Goal: Information Seeking & Learning: Stay updated

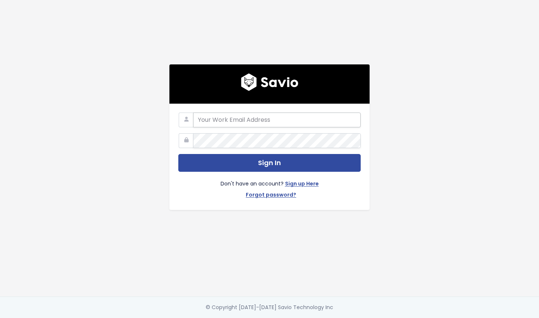
click at [276, 113] on input "email" at bounding box center [277, 120] width 168 height 15
type input "[PERSON_NAME][EMAIL_ADDRESS][DOMAIN_NAME]"
click at [310, 150] on form "caroline@nextpatient.co Sign In Don't have an account? Sign up Here Forgot pass…" at bounding box center [269, 157] width 182 height 89
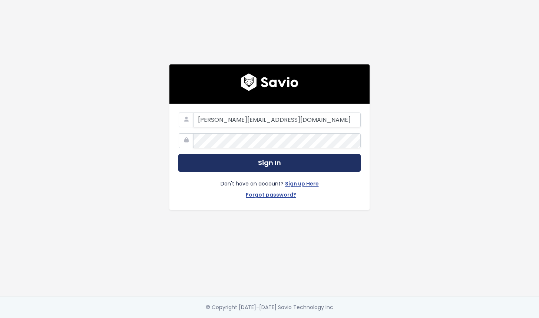
click at [304, 160] on button "Sign In" at bounding box center [269, 163] width 182 height 18
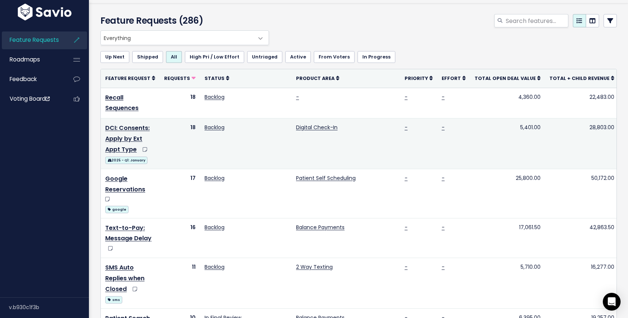
scroll to position [21, 0]
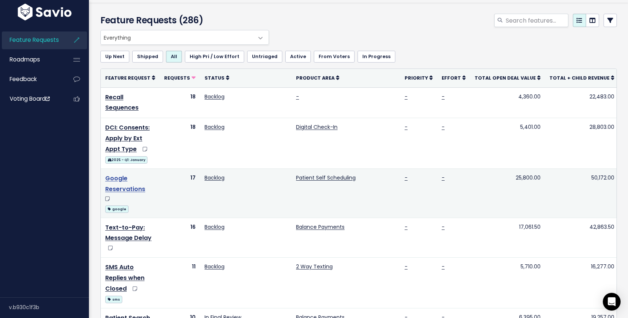
click at [145, 174] on link "Google Reservations" at bounding box center [125, 183] width 40 height 19
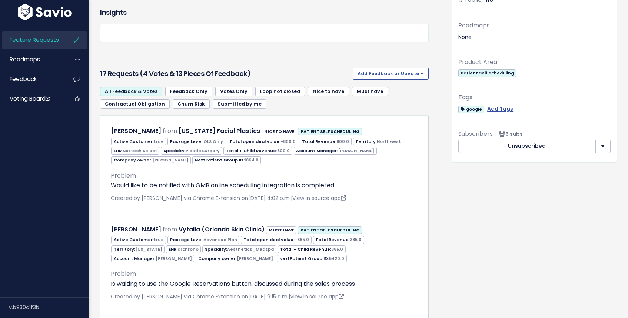
scroll to position [308, 0]
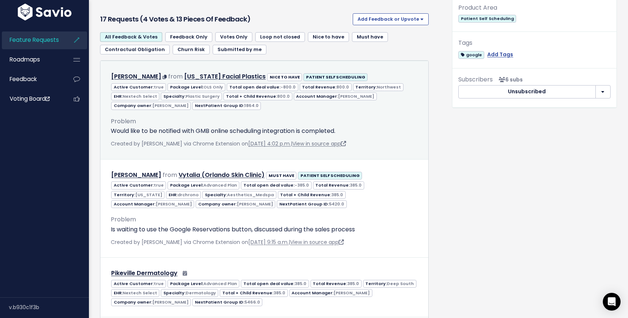
click at [161, 141] on span "Created by Jackie Hsu via Chrome Extension on July 30, 2025, 4:02 p.m. | View i…" at bounding box center [228, 143] width 235 height 7
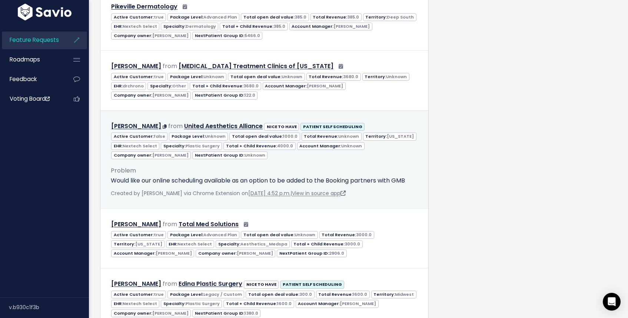
scroll to position [589, 0]
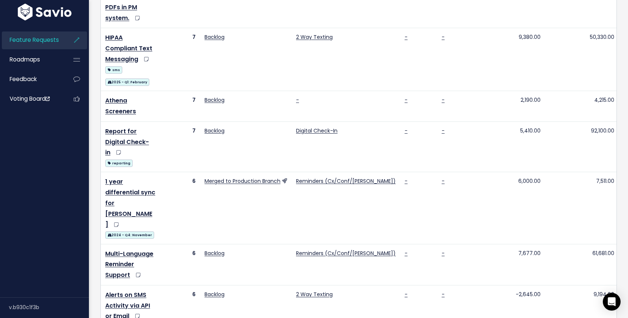
scroll to position [593, 0]
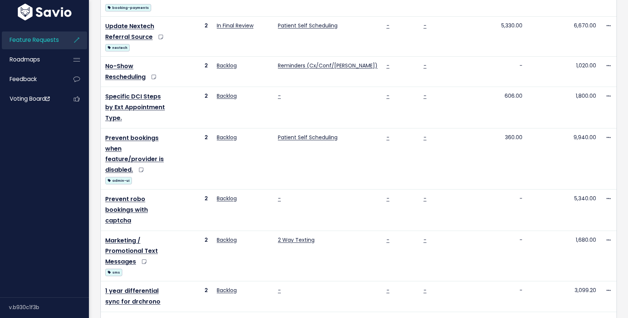
scroll to position [553, 0]
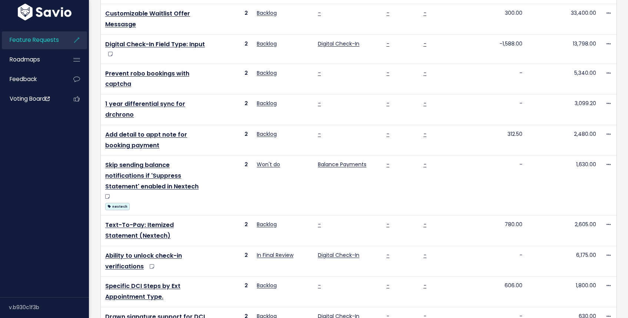
scroll to position [502, 0]
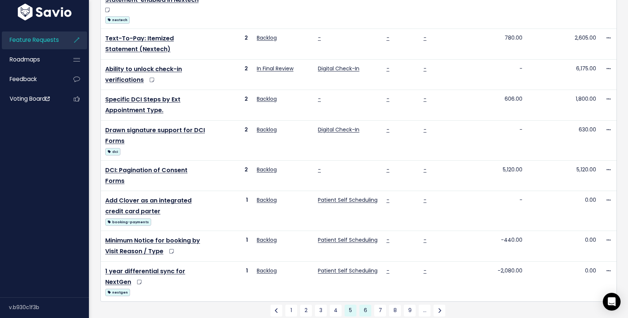
click at [366, 305] on link "6" at bounding box center [366, 311] width 12 height 12
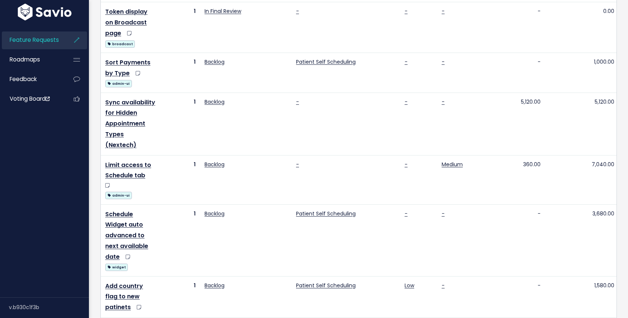
scroll to position [652, 0]
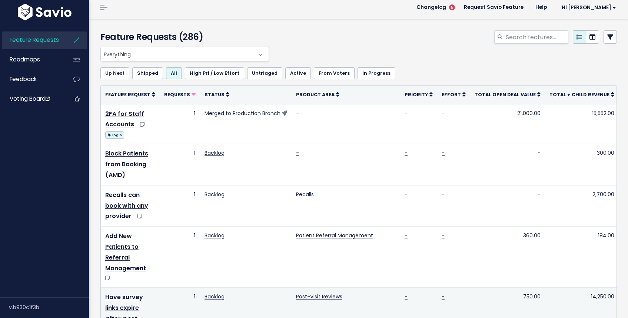
scroll to position [6, 0]
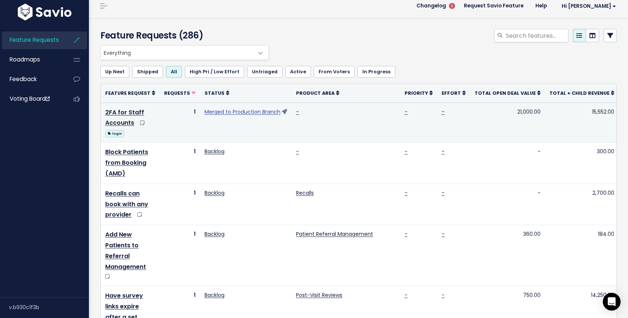
click at [281, 110] on link "Merged to Production Branch" at bounding box center [243, 111] width 76 height 7
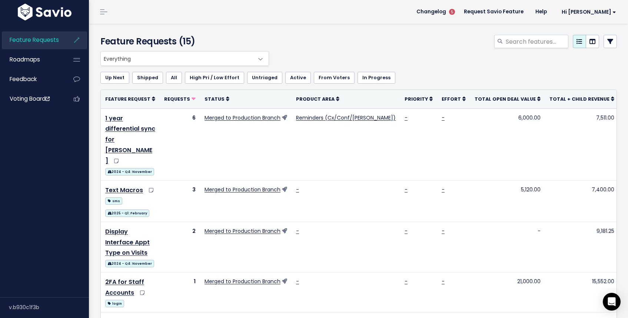
click at [167, 79] on link "All" at bounding box center [174, 78] width 16 height 12
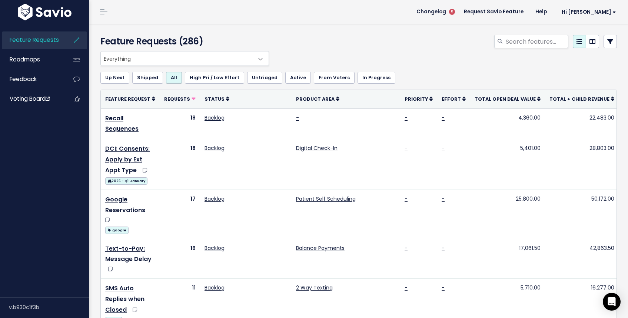
click at [458, 11] on span "5" at bounding box center [452, 12] width 12 height 12
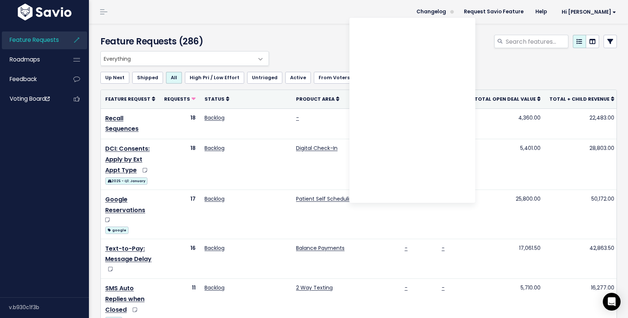
click at [392, 14] on header "Changelog Request Savio Feature Help Hi [PERSON_NAME] My Settings Logout" at bounding box center [358, 12] width 539 height 24
